Goal: Register for event/course

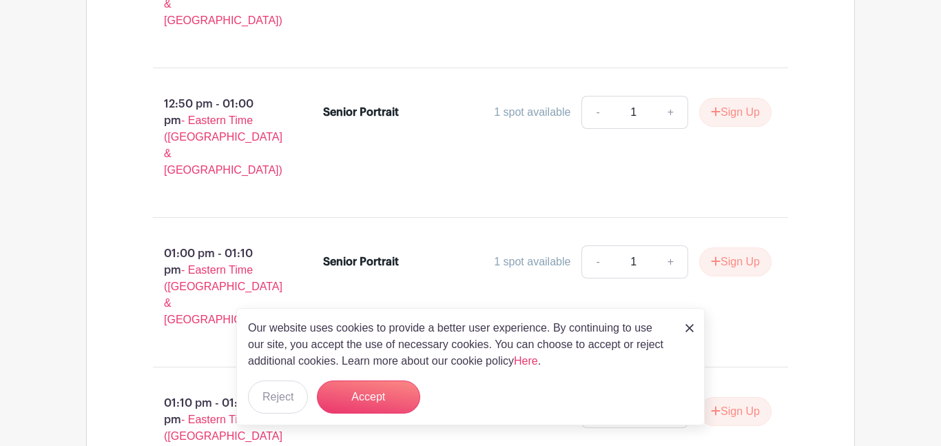
scroll to position [4385, 0]
drag, startPoint x: 720, startPoint y: 74, endPoint x: 733, endPoint y: 98, distance: 26.5
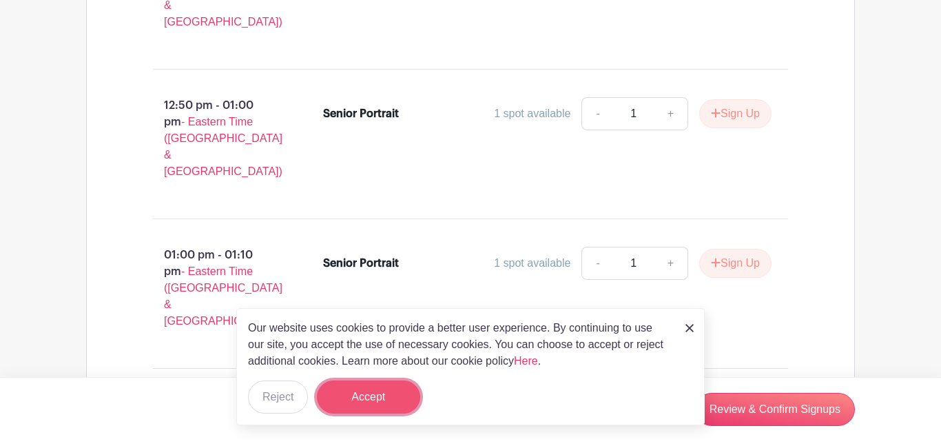
click at [411, 397] on button "Accept" at bounding box center [368, 396] width 103 height 33
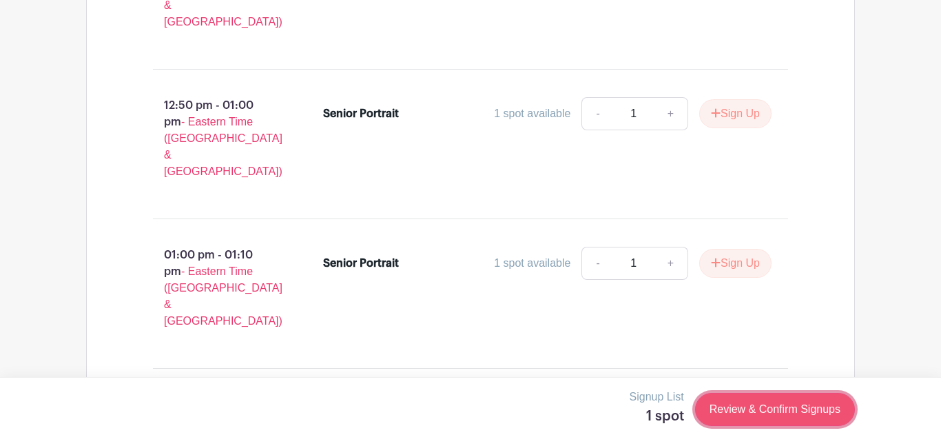
click at [720, 418] on link "Review & Confirm Signups" at bounding box center [775, 408] width 160 height 33
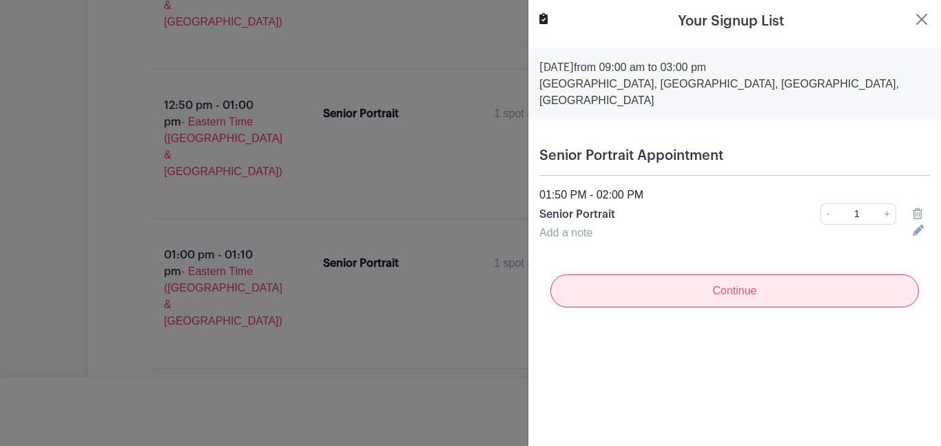
click at [674, 284] on input "Continue" at bounding box center [734, 290] width 368 height 33
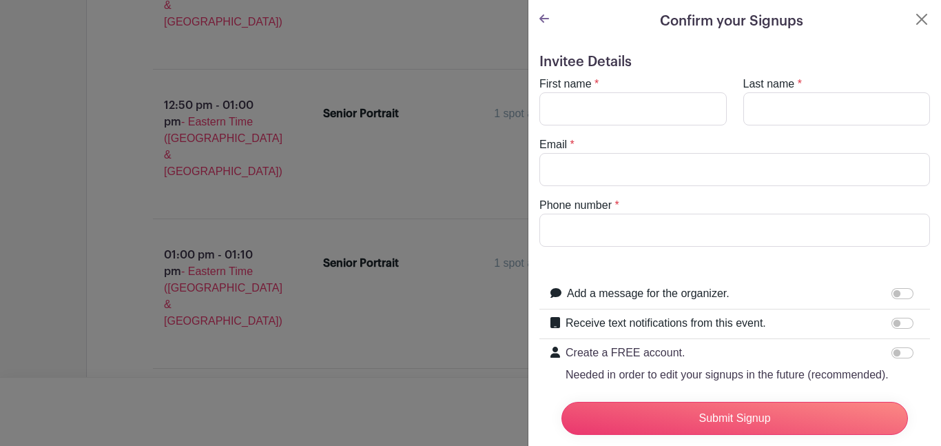
click at [541, 14] on icon at bounding box center [544, 18] width 10 height 11
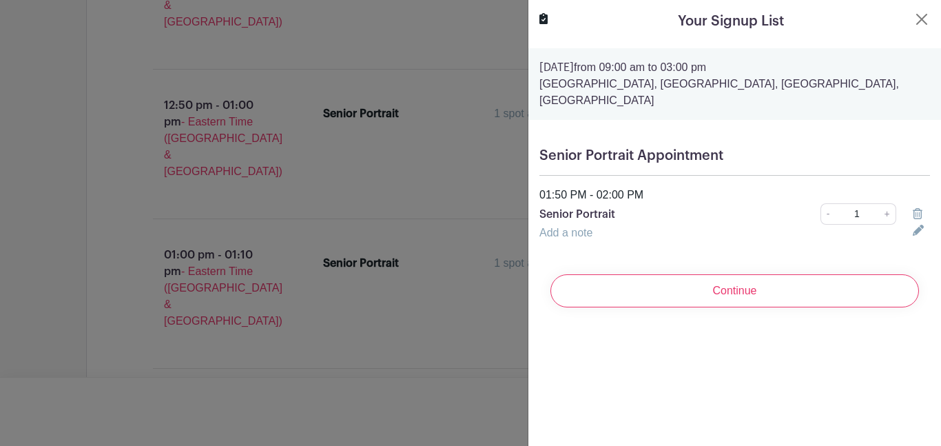
click at [631, 233] on div "Add a note" at bounding box center [717, 232] width 373 height 17
click at [913, 233] on icon at bounding box center [917, 229] width 11 height 11
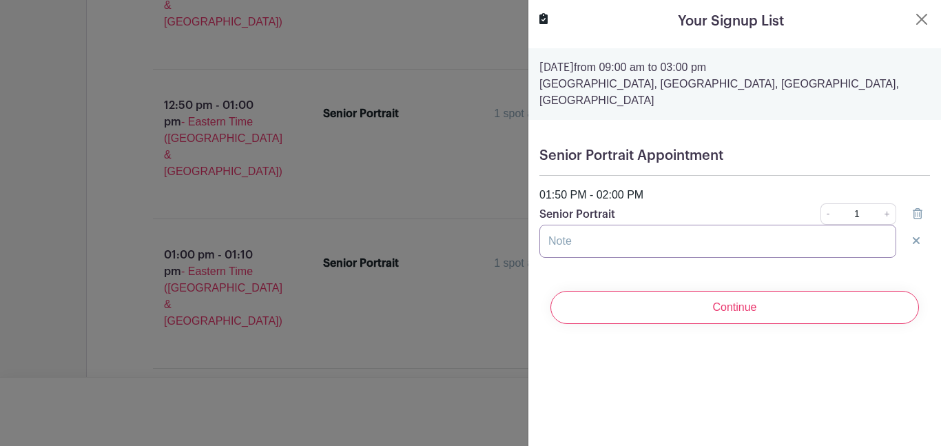
click at [680, 253] on input "text" at bounding box center [717, 240] width 357 height 33
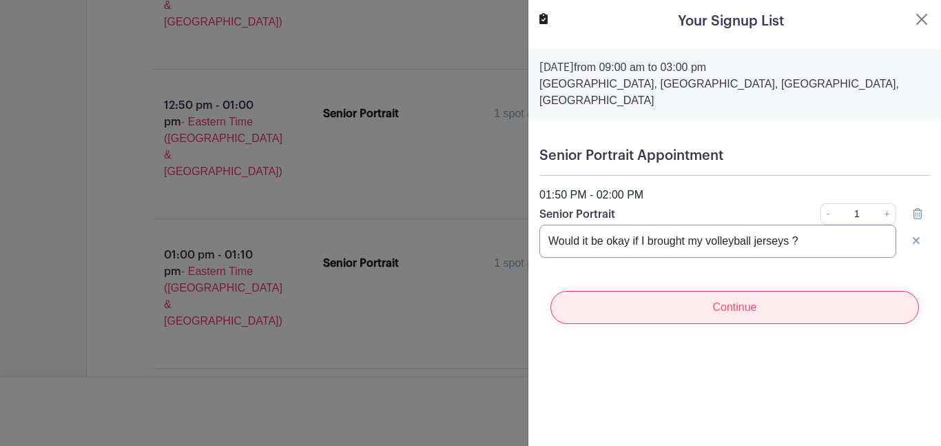
type input "Would it be okay if I brought my volleyball jerseys ?"
click at [614, 294] on input "Continue" at bounding box center [734, 307] width 368 height 33
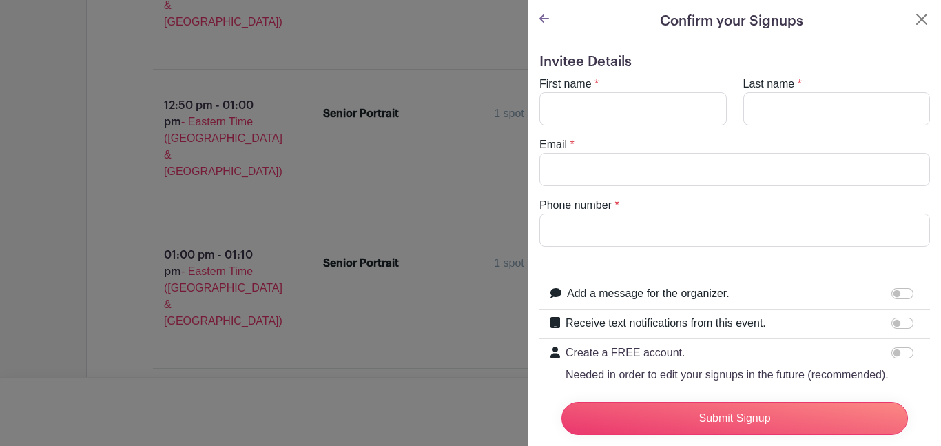
click at [565, 132] on turbo-frame "First name * Last name * Email * Phone number *" at bounding box center [734, 161] width 390 height 171
click at [547, 108] on input "First name" at bounding box center [632, 108] width 187 height 33
type input "[PERSON_NAME]"
type input "[EMAIL_ADDRESS][DOMAIN_NAME]"
type input "8643465710"
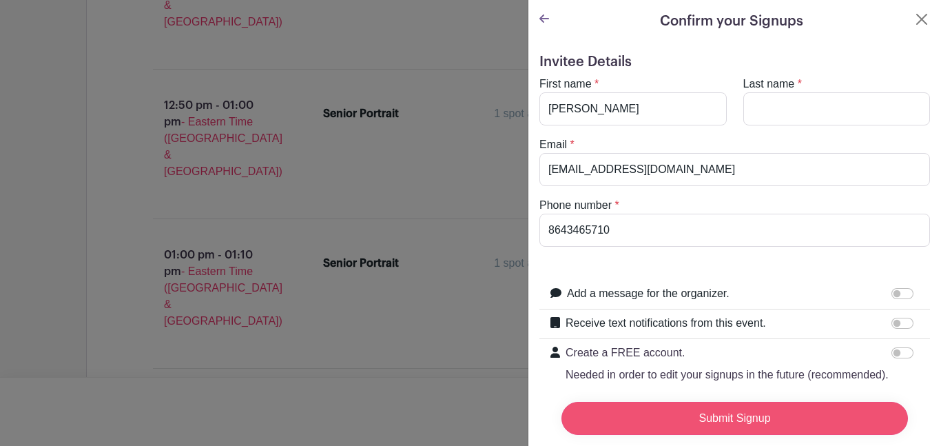
click at [704, 409] on input "Submit Signup" at bounding box center [734, 417] width 346 height 33
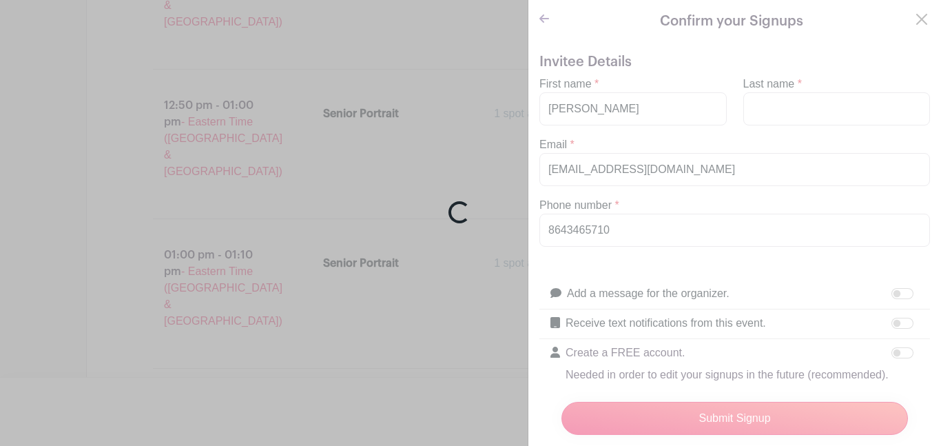
click at [753, 105] on div "Loading..." at bounding box center [470, 223] width 941 height 446
click at [757, 101] on div "Loading..." at bounding box center [470, 223] width 941 height 446
click at [927, 15] on div "Loading..." at bounding box center [470, 223] width 941 height 446
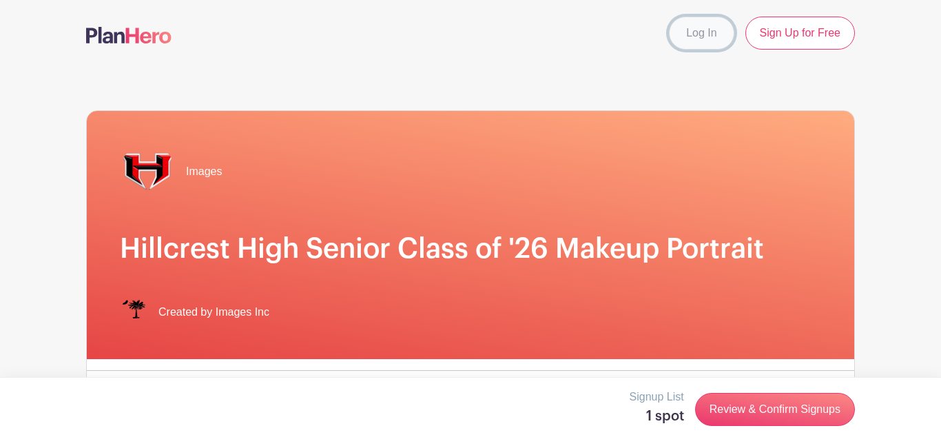
click at [708, 43] on link "Log In" at bounding box center [701, 33] width 65 height 33
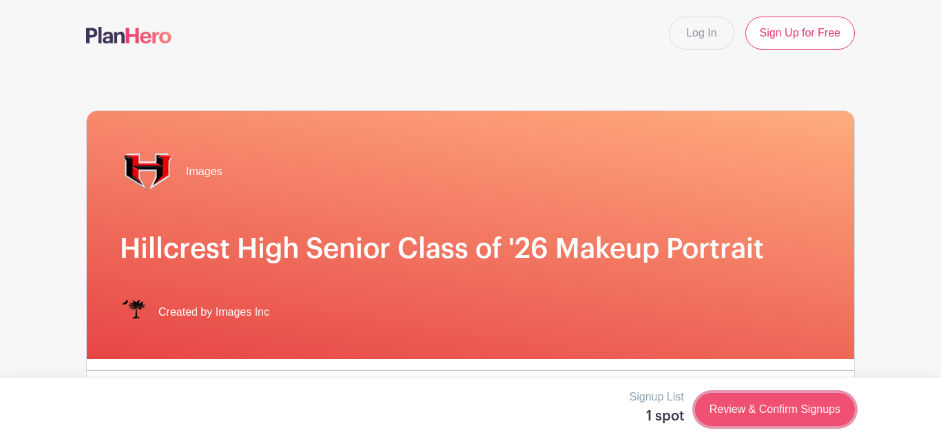
click at [798, 410] on link "Review & Confirm Signups" at bounding box center [775, 408] width 160 height 33
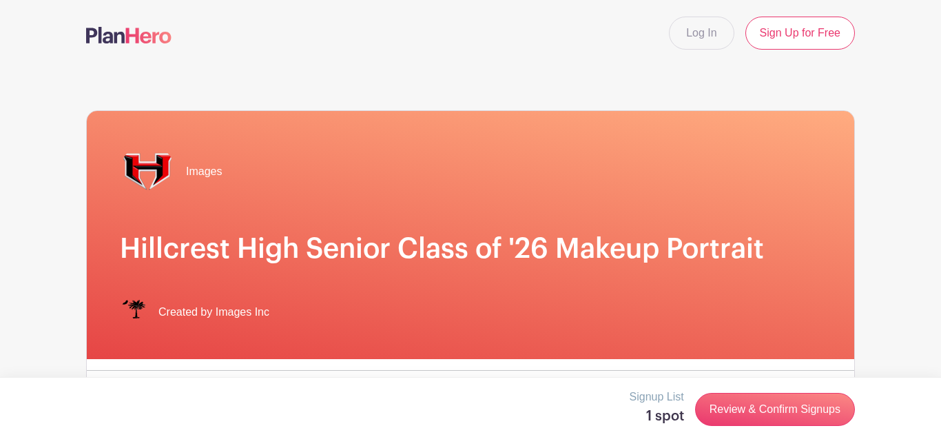
scroll to position [4276, 0]
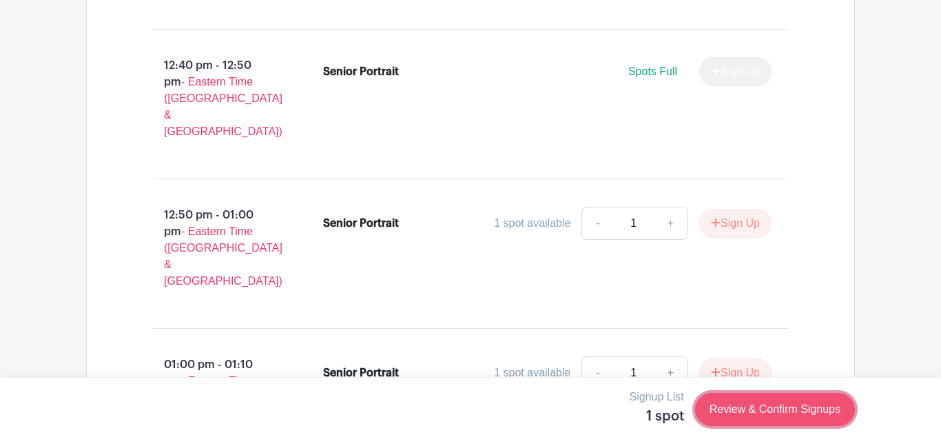
click at [766, 414] on link "Review & Confirm Signups" at bounding box center [775, 408] width 160 height 33
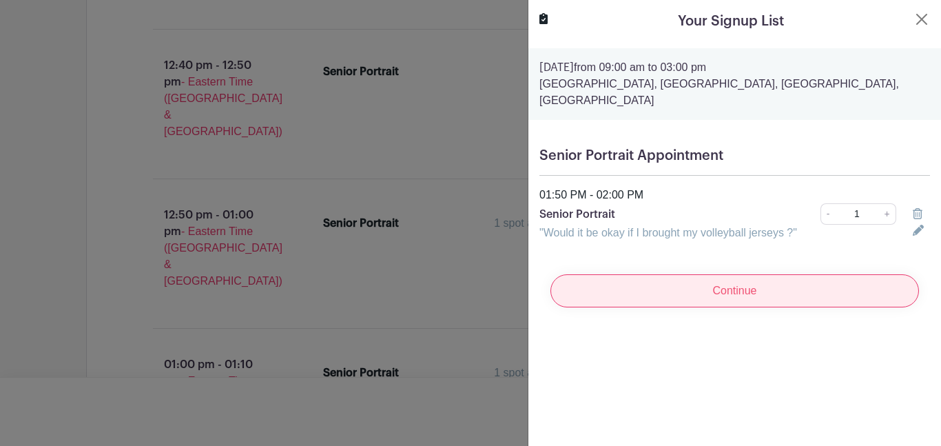
click at [802, 282] on input "Continue" at bounding box center [734, 290] width 368 height 33
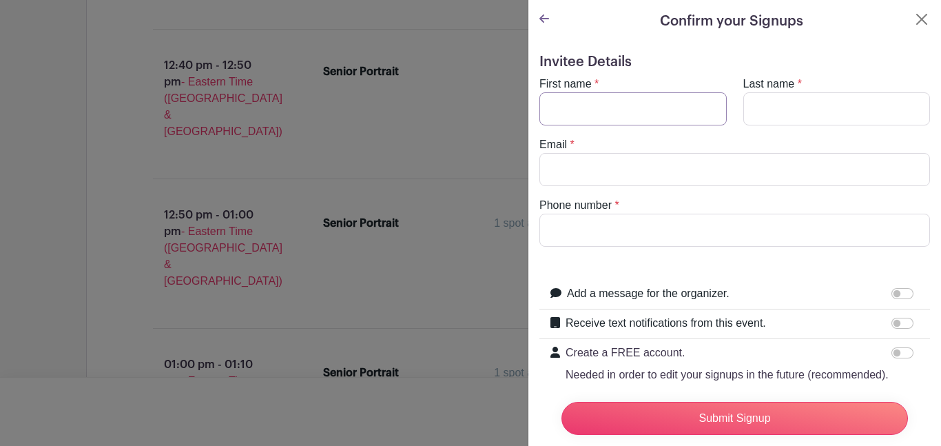
click at [596, 104] on input "First name" at bounding box center [632, 108] width 187 height 33
type input "[PERSON_NAME]"
type input "[EMAIL_ADDRESS][DOMAIN_NAME]"
type input "8643465710"
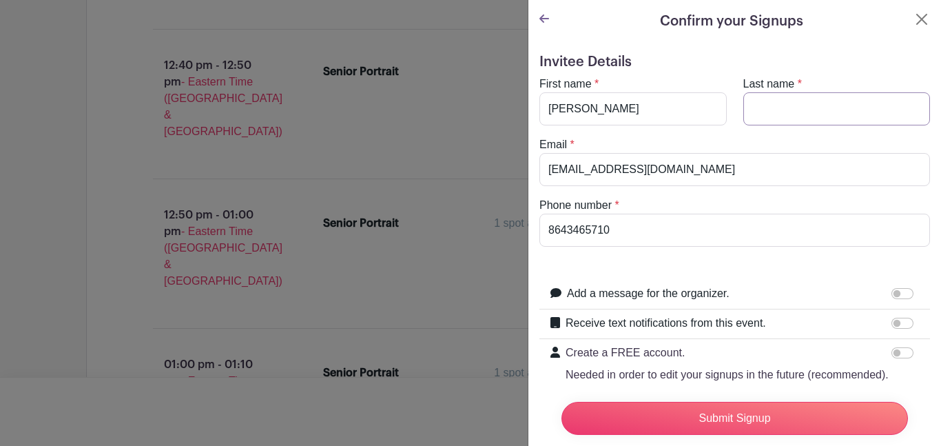
click at [791, 98] on input "Last name" at bounding box center [836, 108] width 187 height 33
type input "Daniels"
click at [651, 149] on div "Email * danielsdante8@gmail.com" at bounding box center [734, 161] width 407 height 50
click at [654, 160] on input "[EMAIL_ADDRESS][DOMAIN_NAME]" at bounding box center [734, 169] width 390 height 33
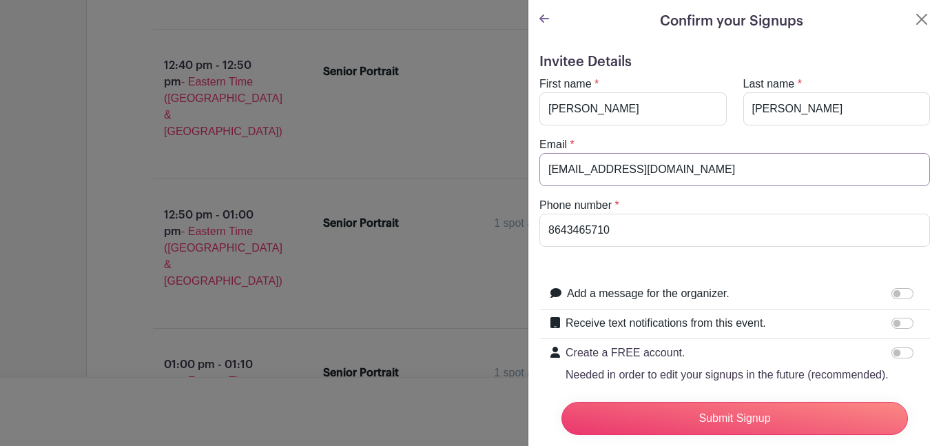
click at [654, 160] on input "[EMAIL_ADDRESS][DOMAIN_NAME]" at bounding box center [734, 169] width 390 height 33
click at [654, 160] on input "ta" at bounding box center [734, 169] width 390 height 33
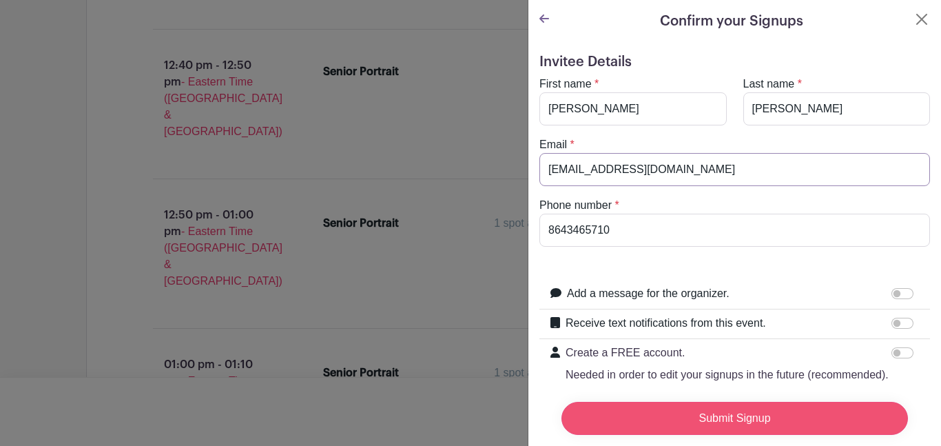
type input "tatorbug08@icloud.com"
click at [692, 412] on input "Submit Signup" at bounding box center [734, 417] width 346 height 33
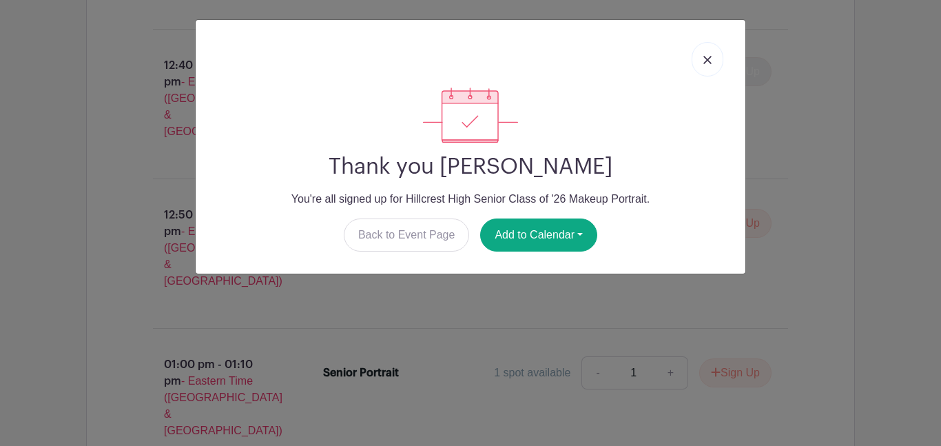
click at [709, 66] on link at bounding box center [707, 59] width 32 height 34
